Goal: Book appointment/travel/reservation

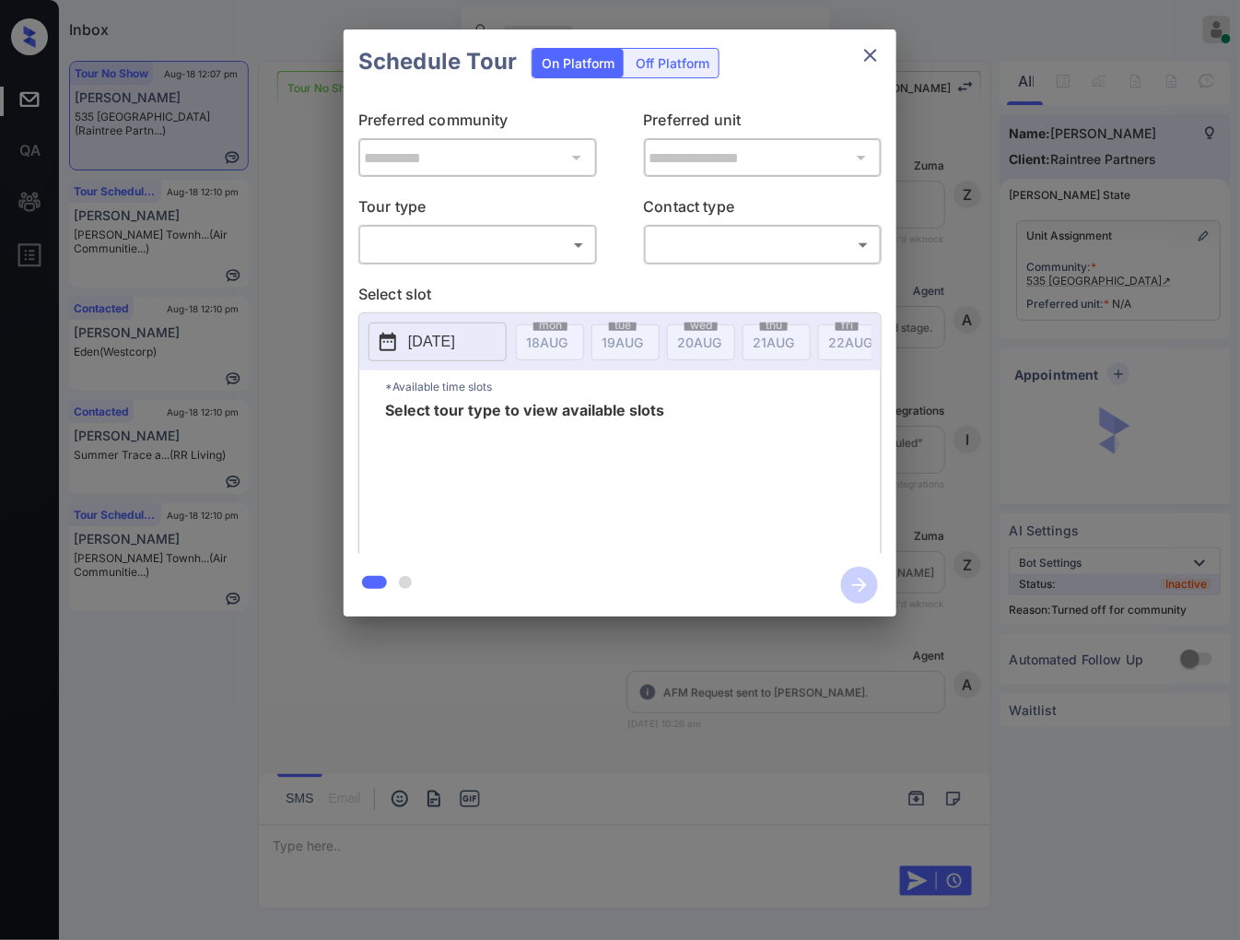
scroll to position [1490, 0]
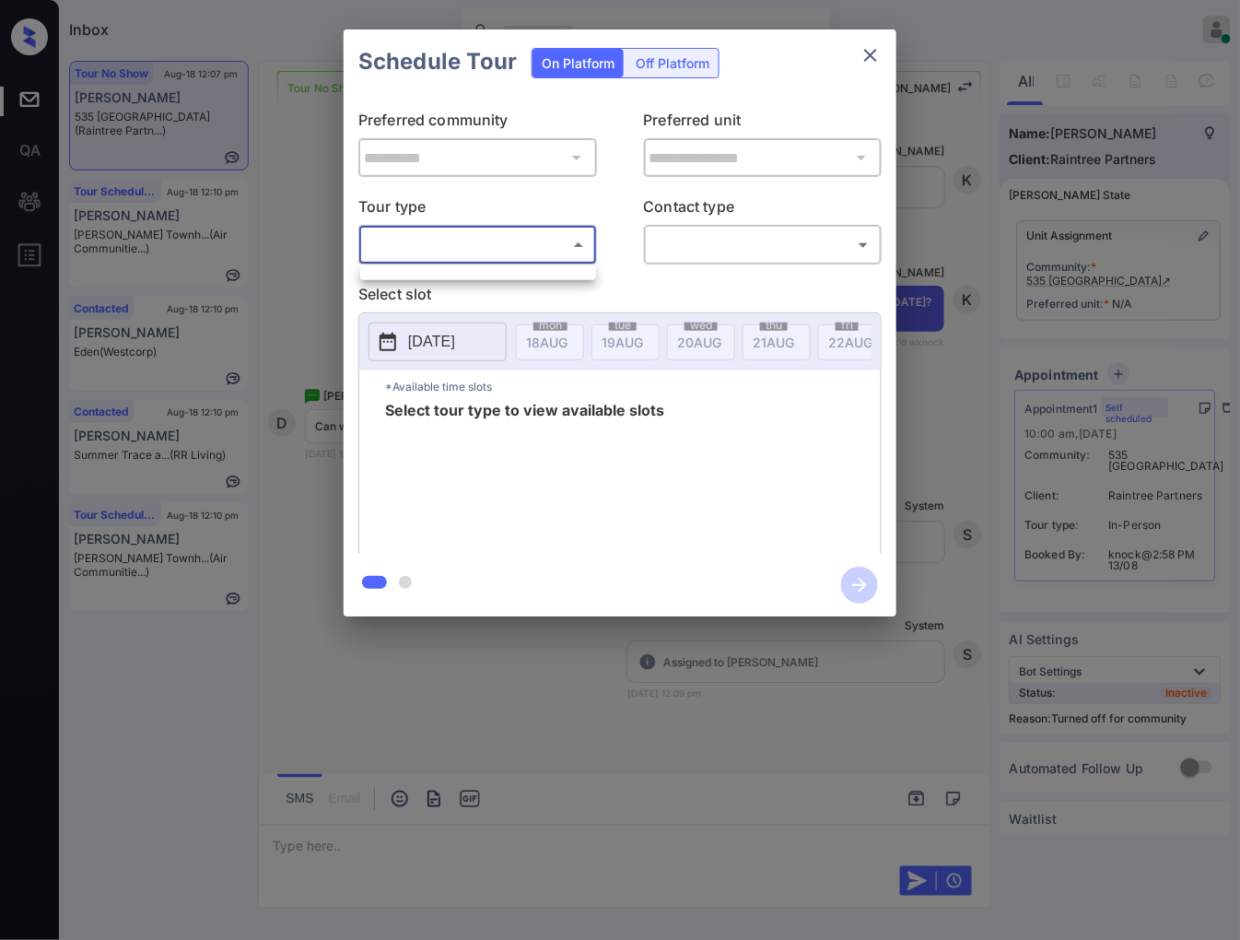
click at [537, 241] on body "Inbox Caroline Dacanay Online Set yourself offline Set yourself on break Profil…" at bounding box center [620, 470] width 1240 height 940
click at [526, 291] on div at bounding box center [620, 470] width 1240 height 940
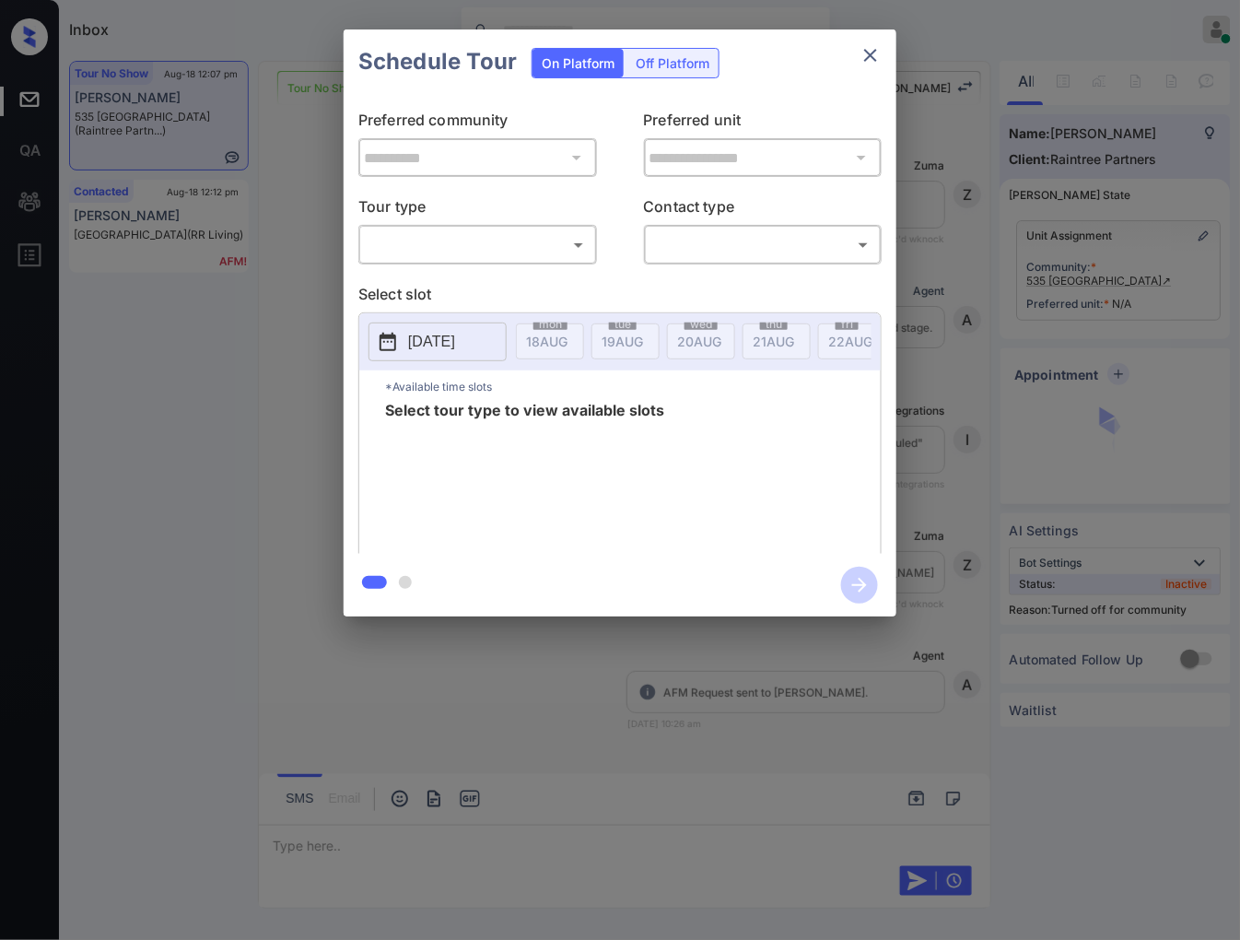
scroll to position [1490, 0]
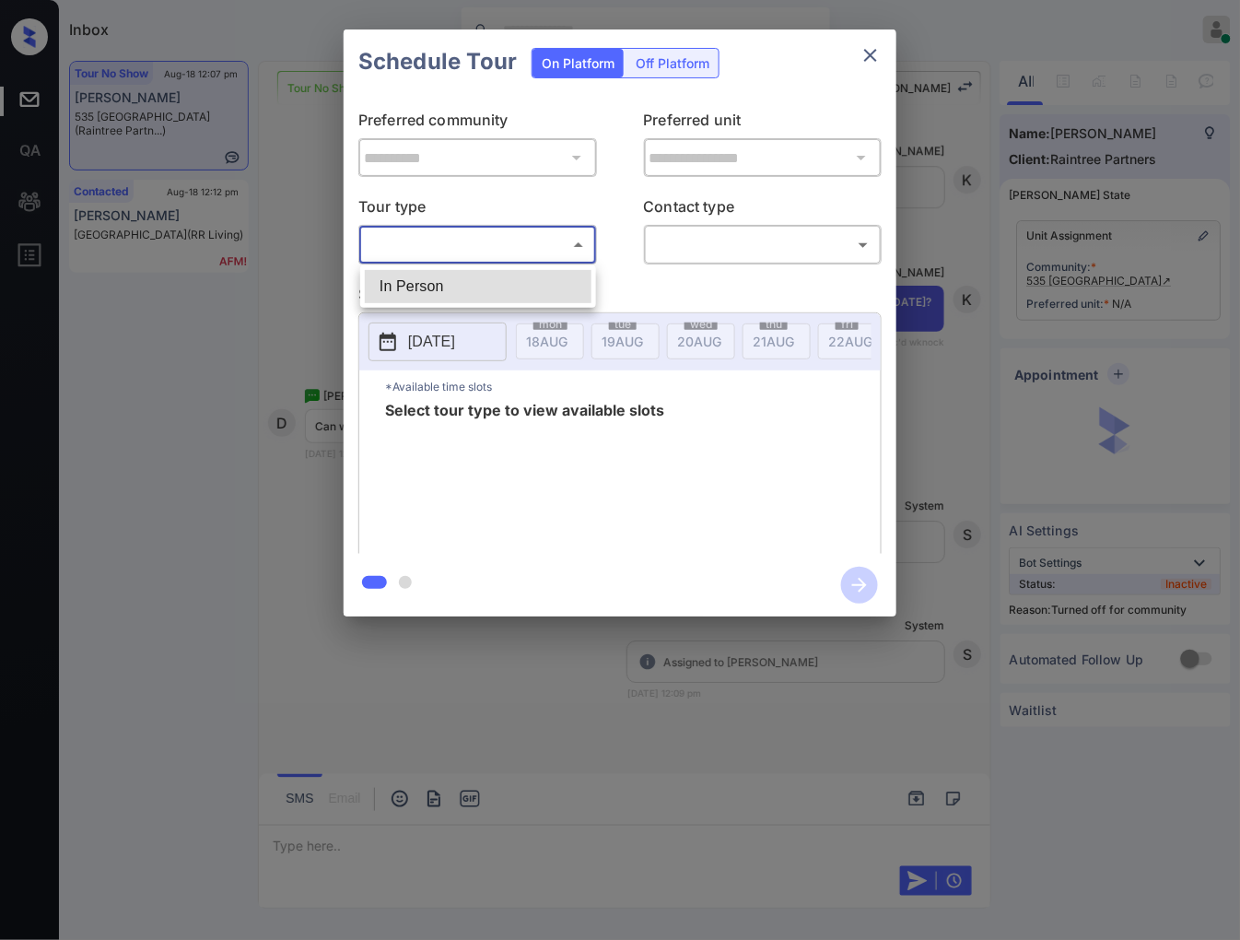
click at [447, 250] on body "Inbox Caroline Dacanay Online Set yourself offline Set yourself on break Profil…" at bounding box center [620, 470] width 1240 height 940
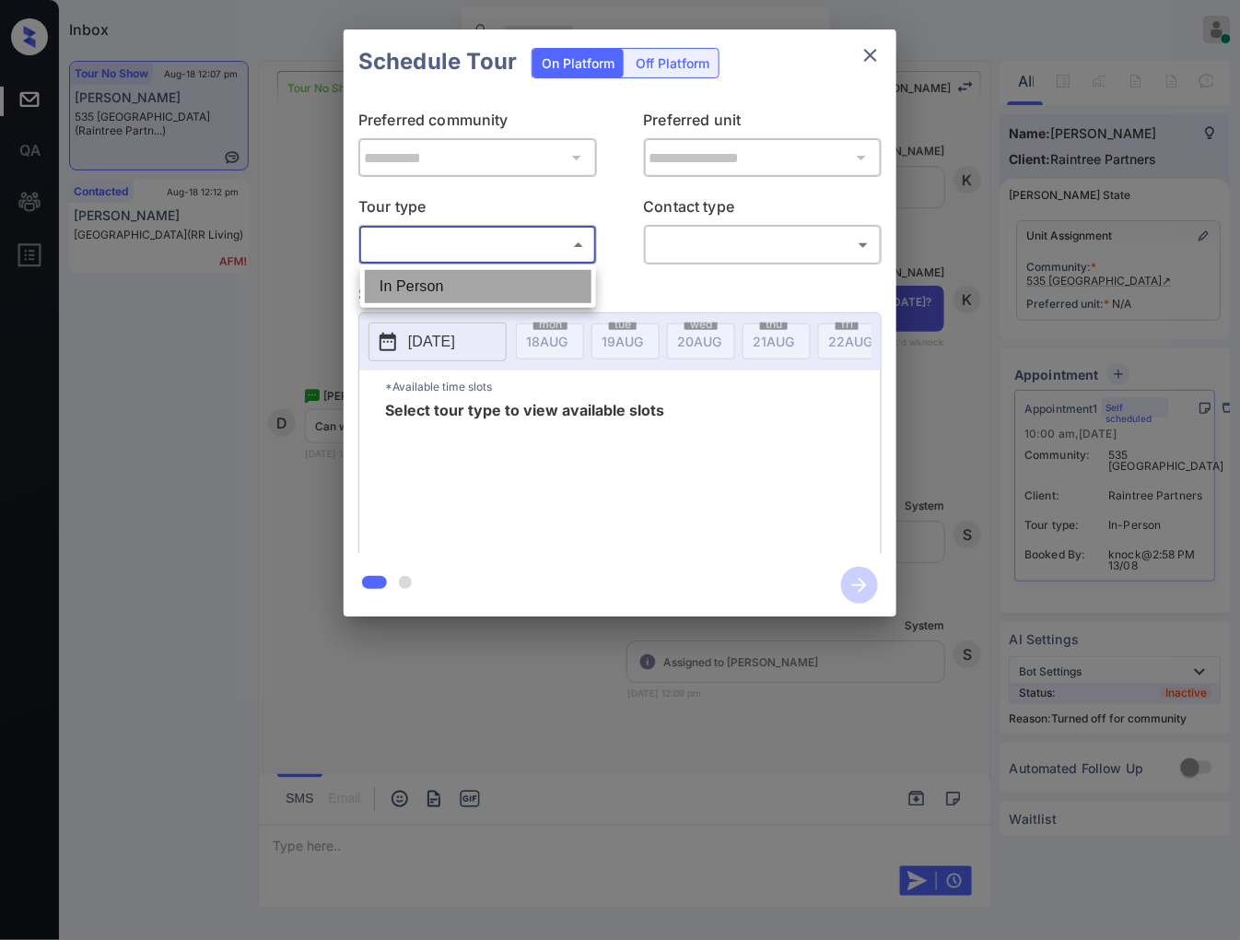
drag, startPoint x: 453, startPoint y: 293, endPoint x: 603, endPoint y: 282, distance: 150.6
click at [454, 293] on li "In Person" at bounding box center [478, 286] width 227 height 33
type input "********"
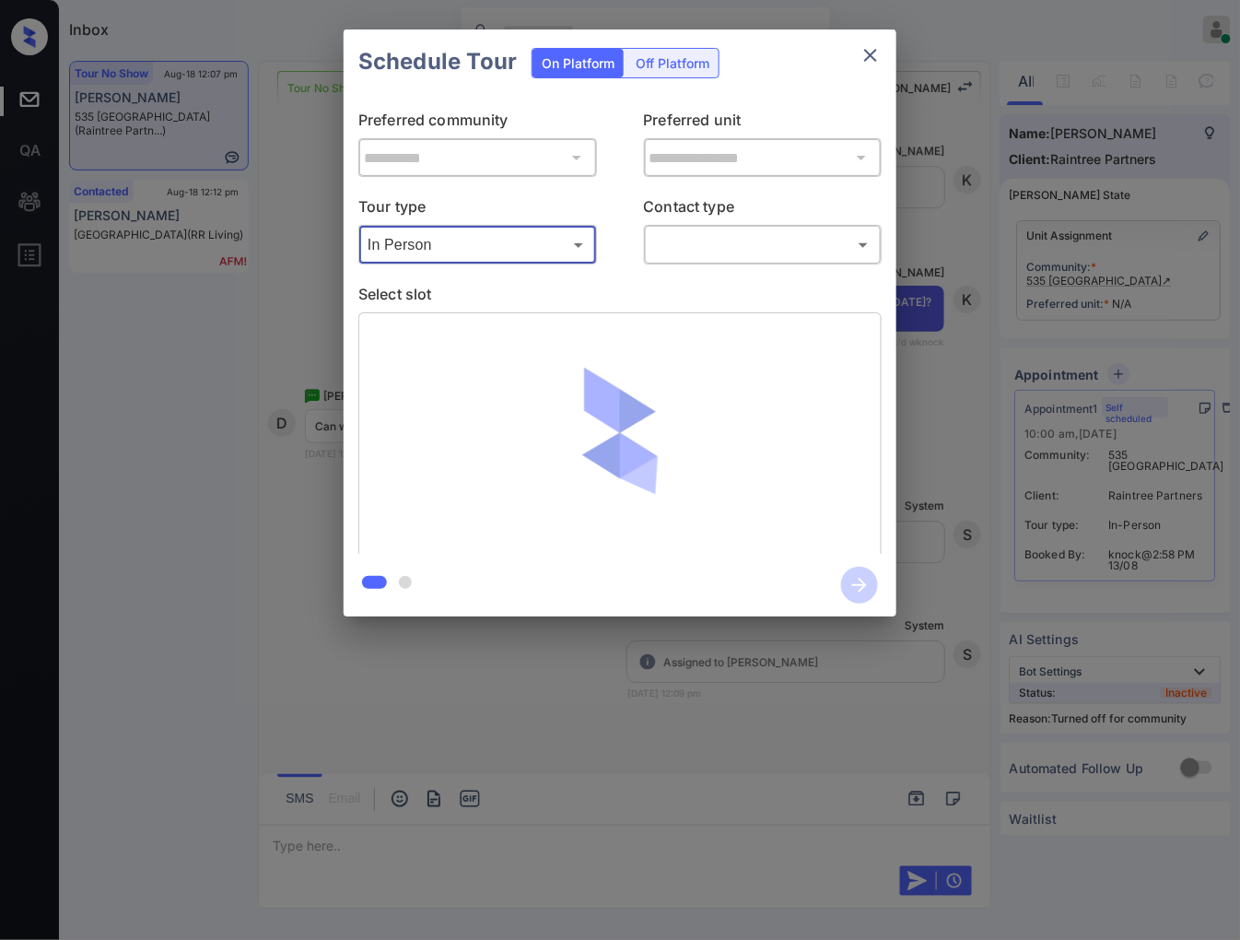
click at [698, 250] on body "Inbox Caroline Dacanay Online Set yourself offline Set yourself on break Profil…" at bounding box center [620, 470] width 1240 height 940
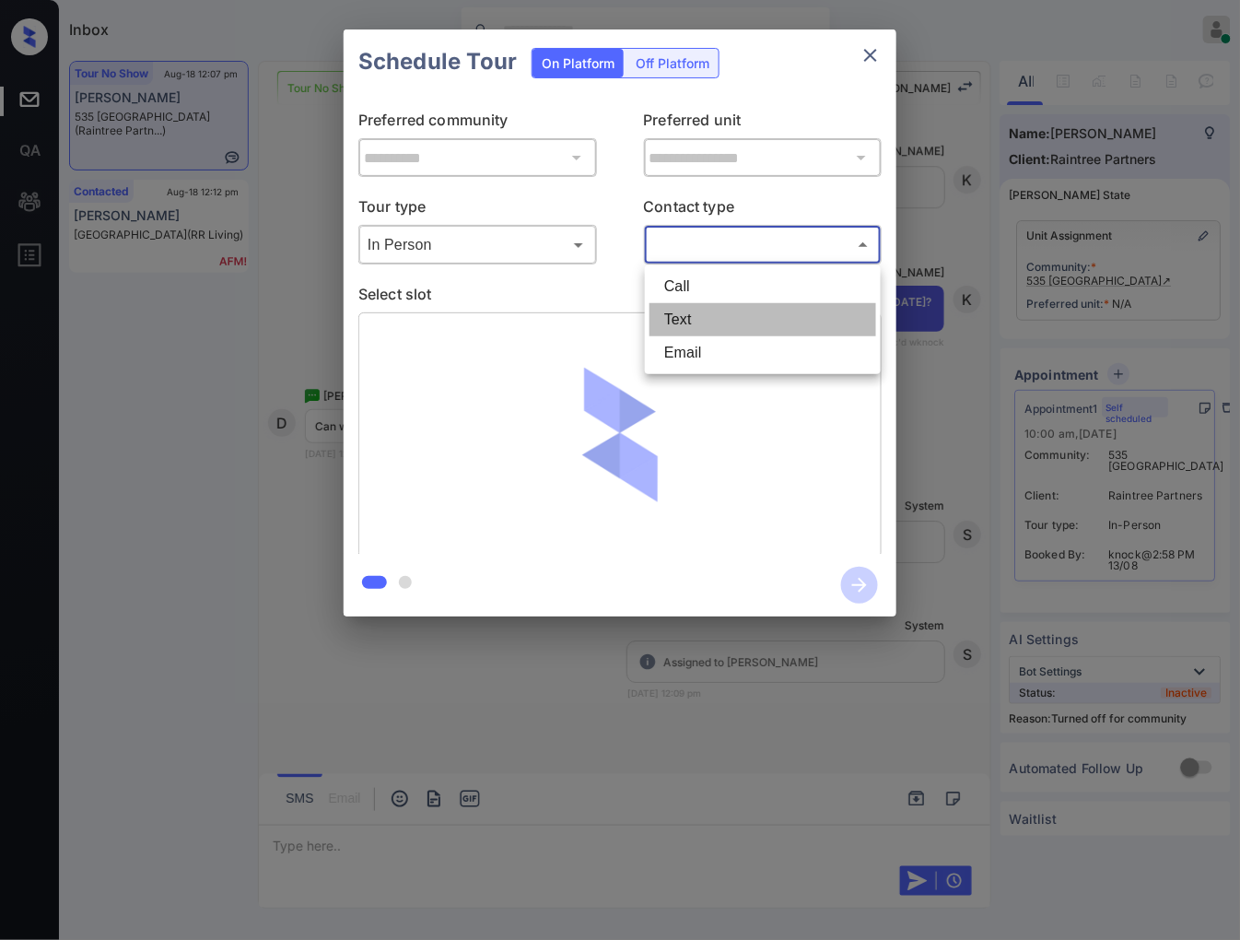
click at [704, 322] on li "Text" at bounding box center [762, 319] width 227 height 33
type input "****"
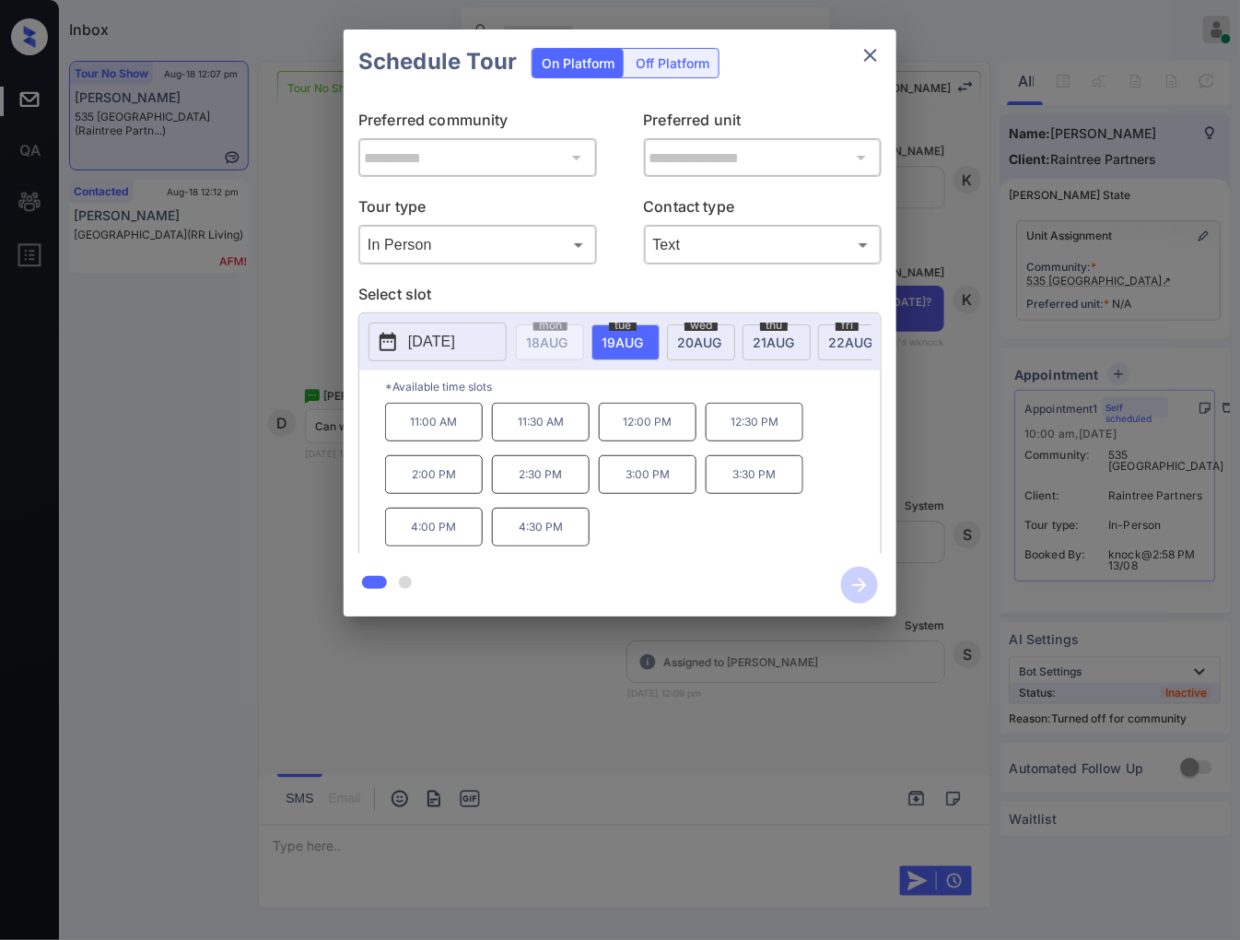
click at [757, 123] on p "Preferred unit" at bounding box center [763, 123] width 239 height 29
click at [567, 347] on span "21 AUG" at bounding box center [546, 342] width 41 height 16
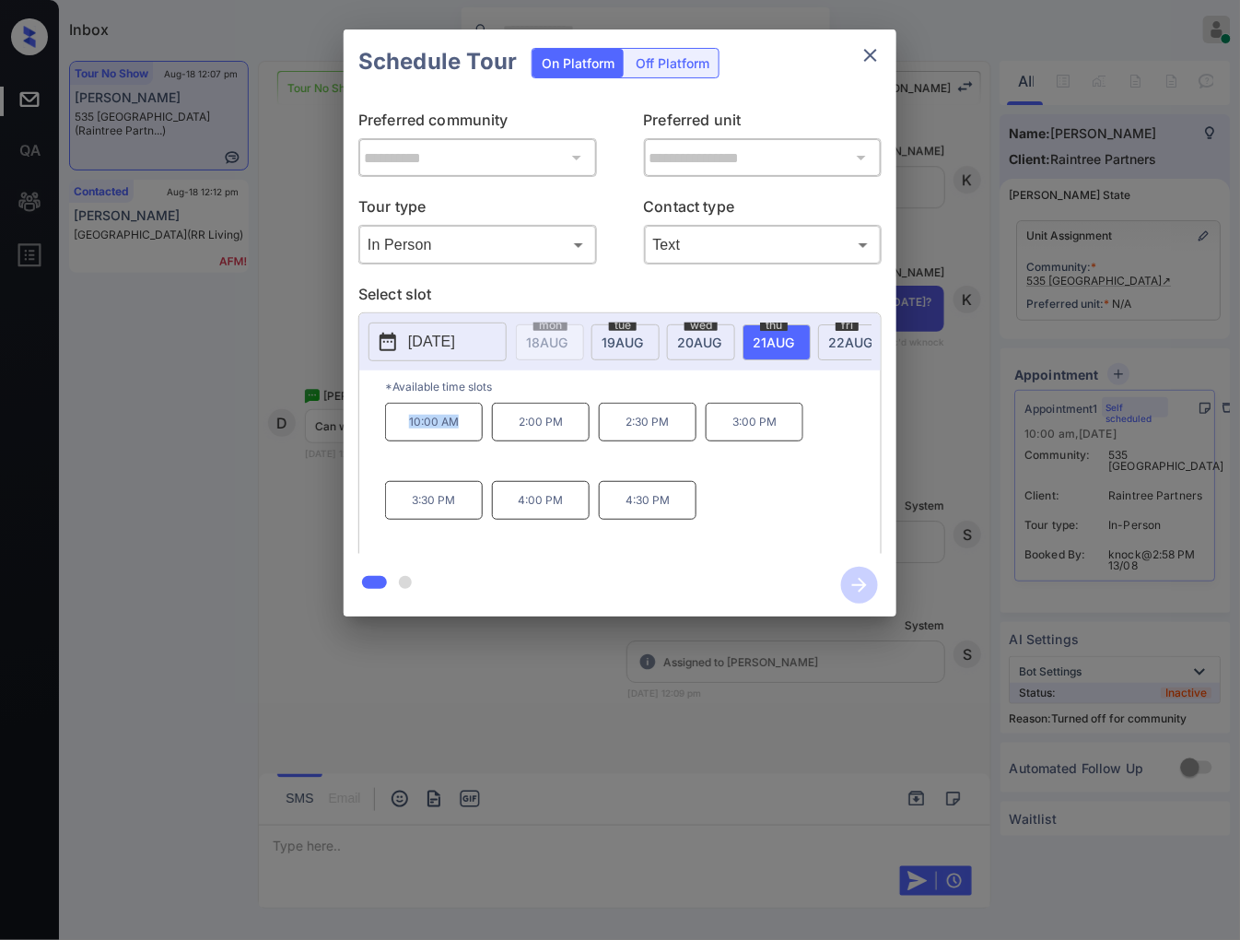
drag, startPoint x: 464, startPoint y: 435, endPoint x: 34, endPoint y: 574, distance: 452.1
click at [367, 434] on div "*Available time slots 10:00 AM 2:00 PM 2:30 PM 3:00 PM 3:30 PM 4:00 PM 4:30 PM" at bounding box center [619, 464] width 521 height 189
copy p "10:00 AM"
drag, startPoint x: 425, startPoint y: 514, endPoint x: 398, endPoint y: 511, distance: 26.9
click at [398, 511] on p "3:30 PM" at bounding box center [434, 500] width 98 height 39
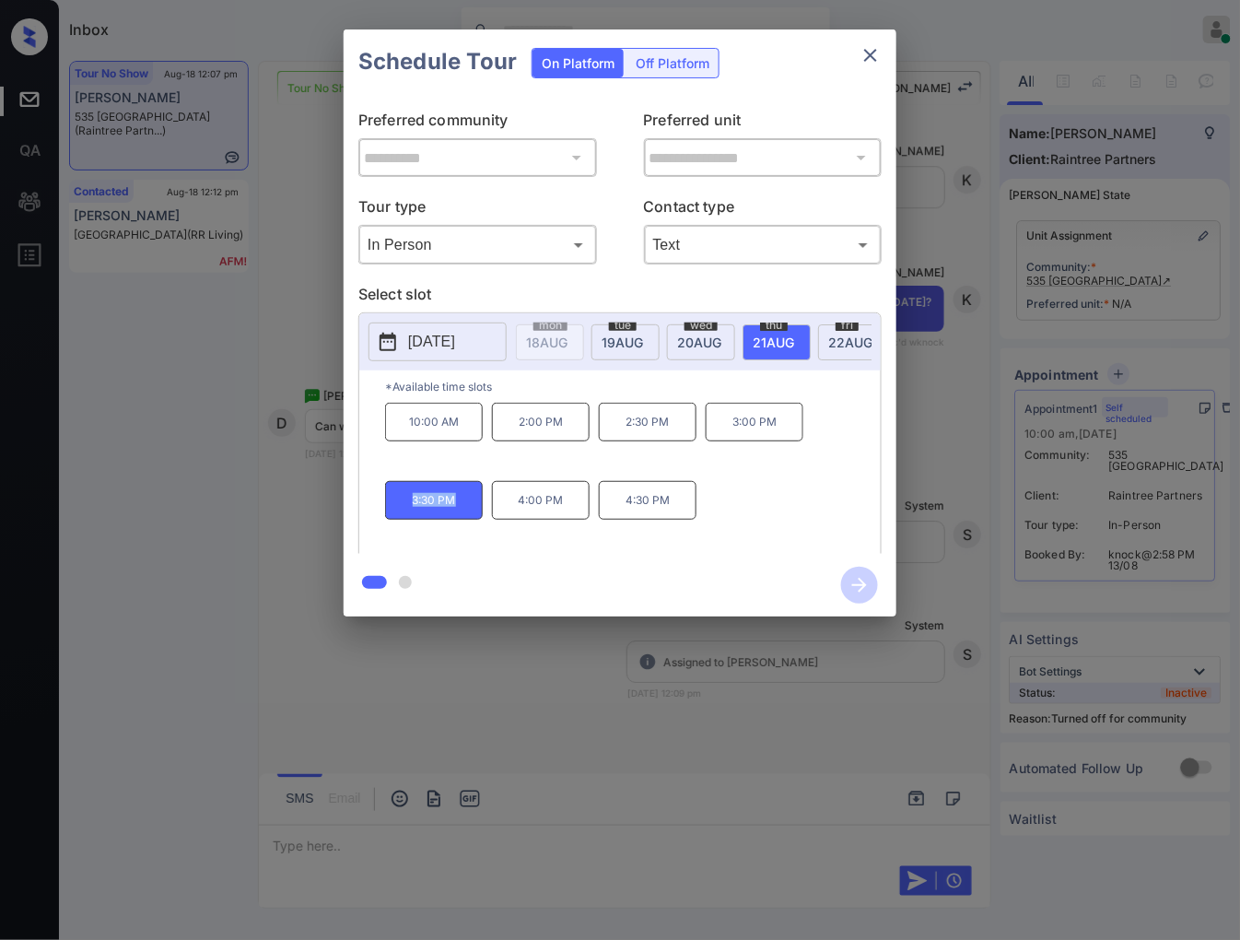
copy p "3:30 PM"
click at [450, 683] on div at bounding box center [620, 470] width 1240 height 940
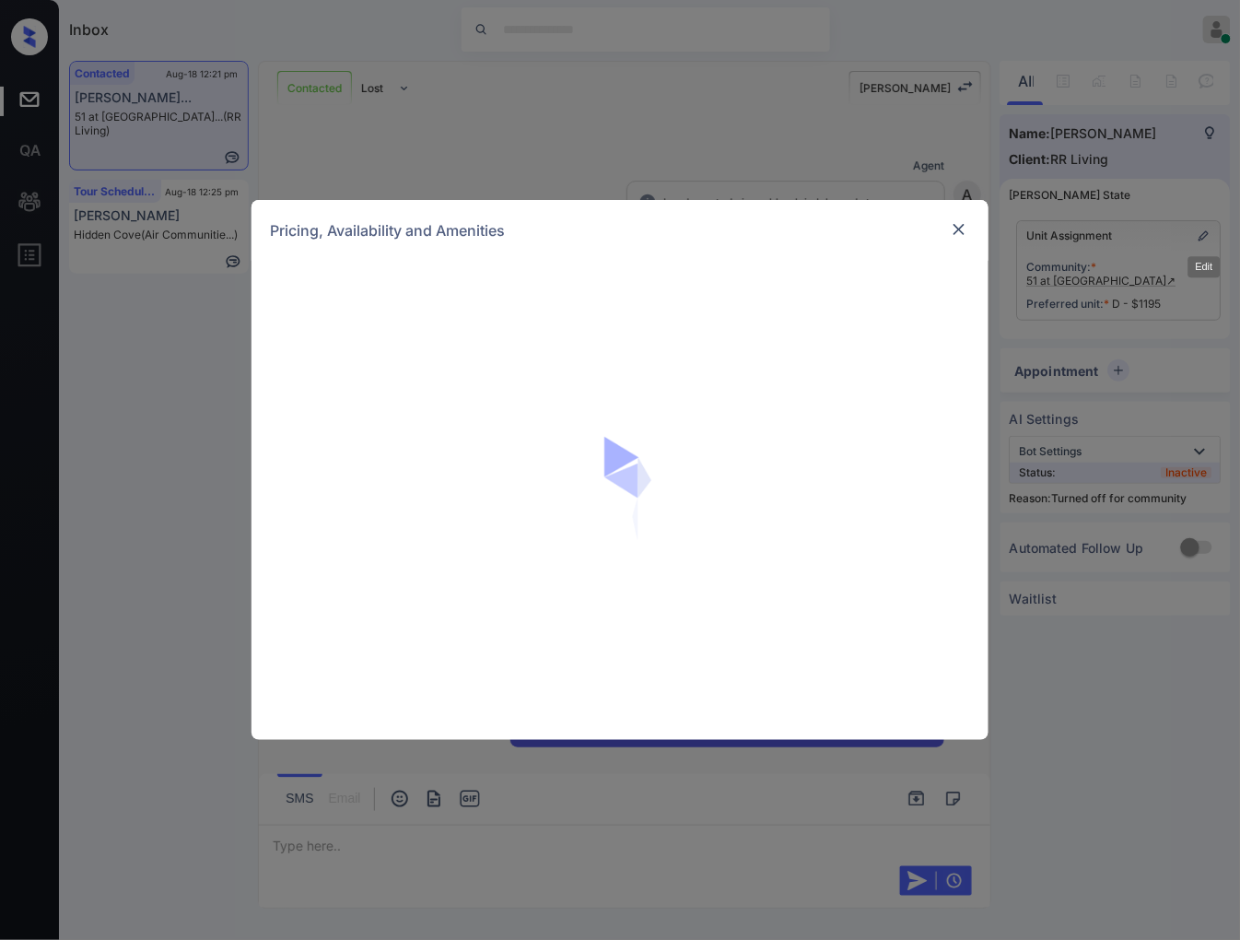
scroll to position [538, 0]
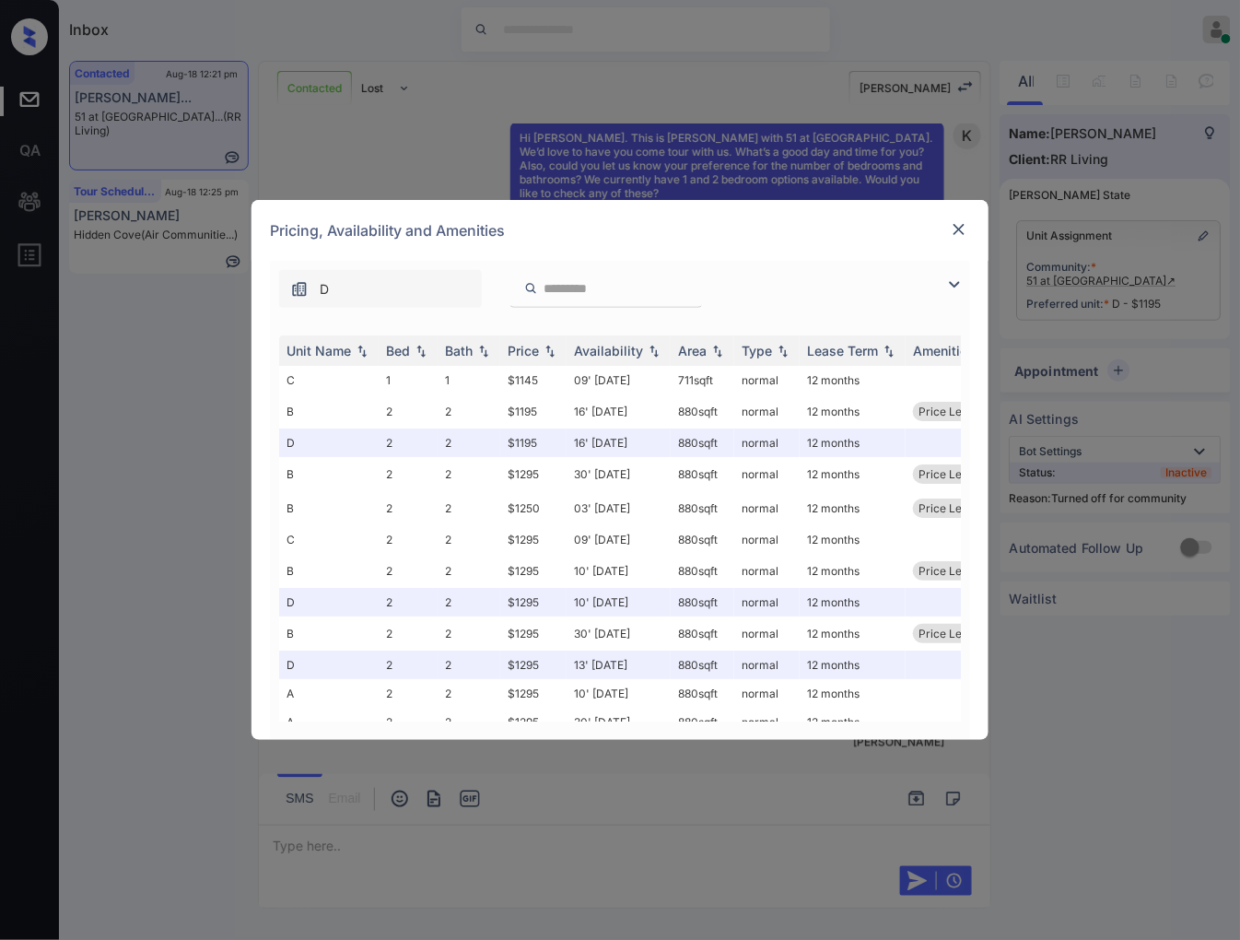
click at [951, 234] on div at bounding box center [959, 229] width 22 height 22
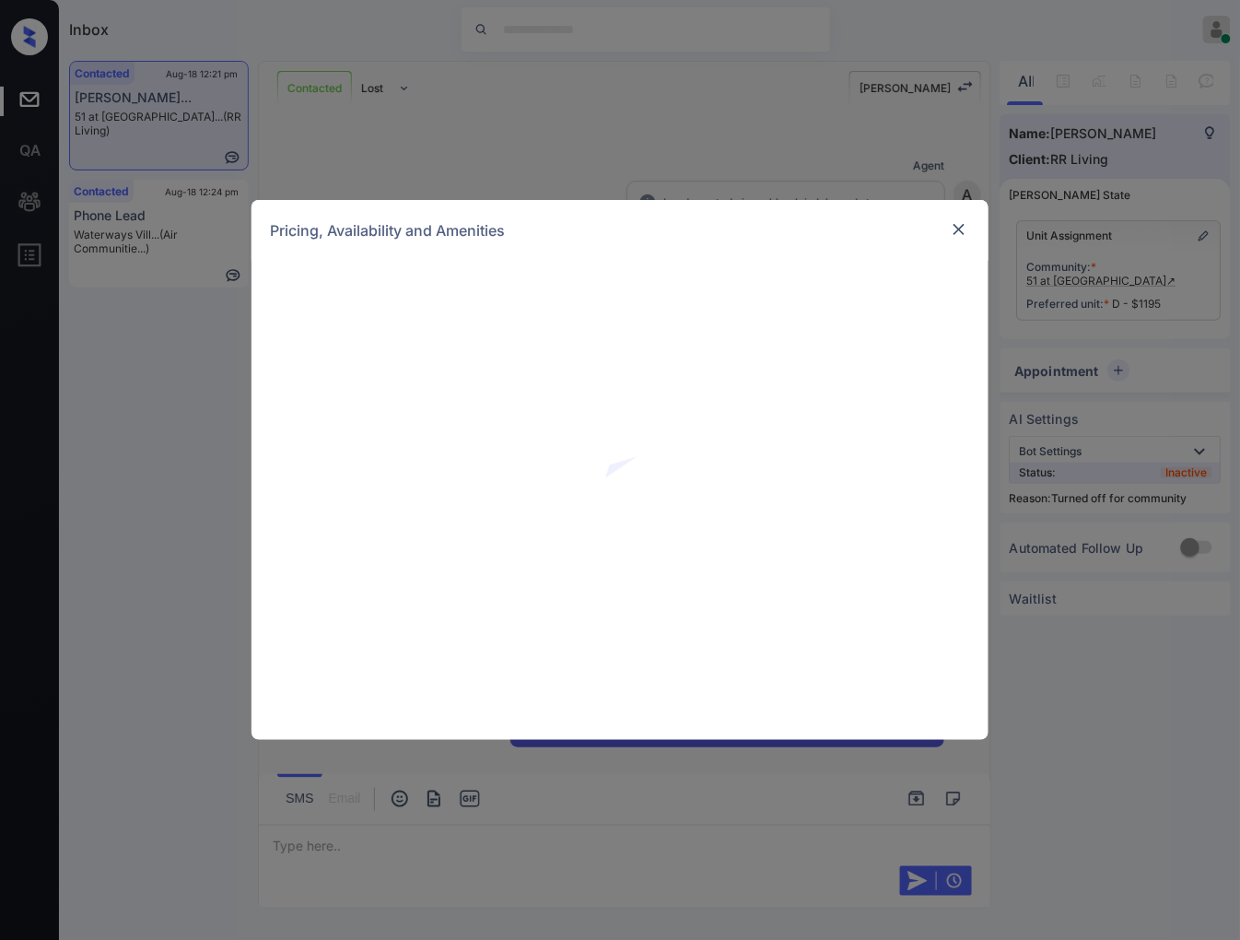
scroll to position [2074, 0]
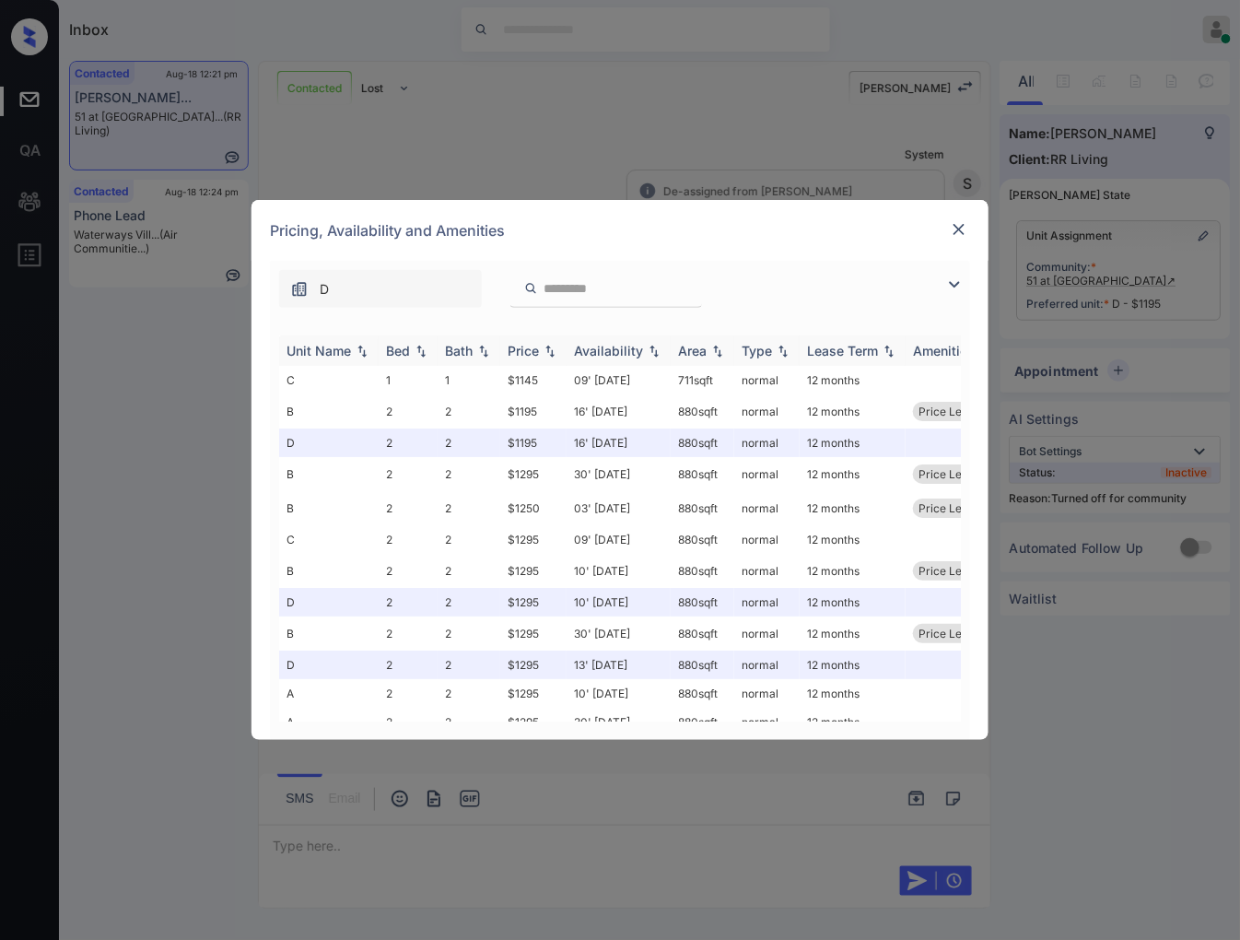
click at [549, 351] on img at bounding box center [550, 351] width 18 height 13
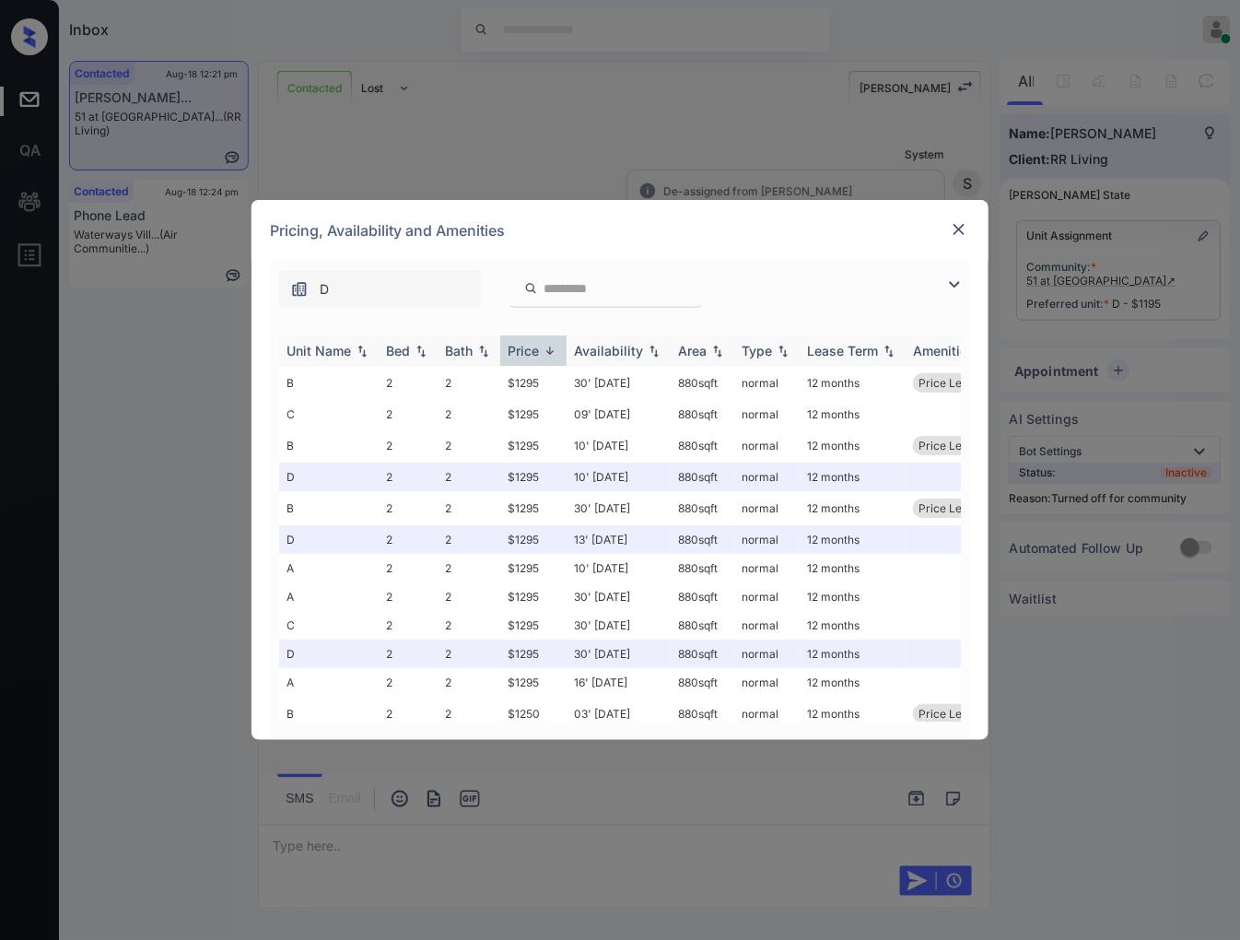
click at [549, 351] on img at bounding box center [550, 351] width 18 height 14
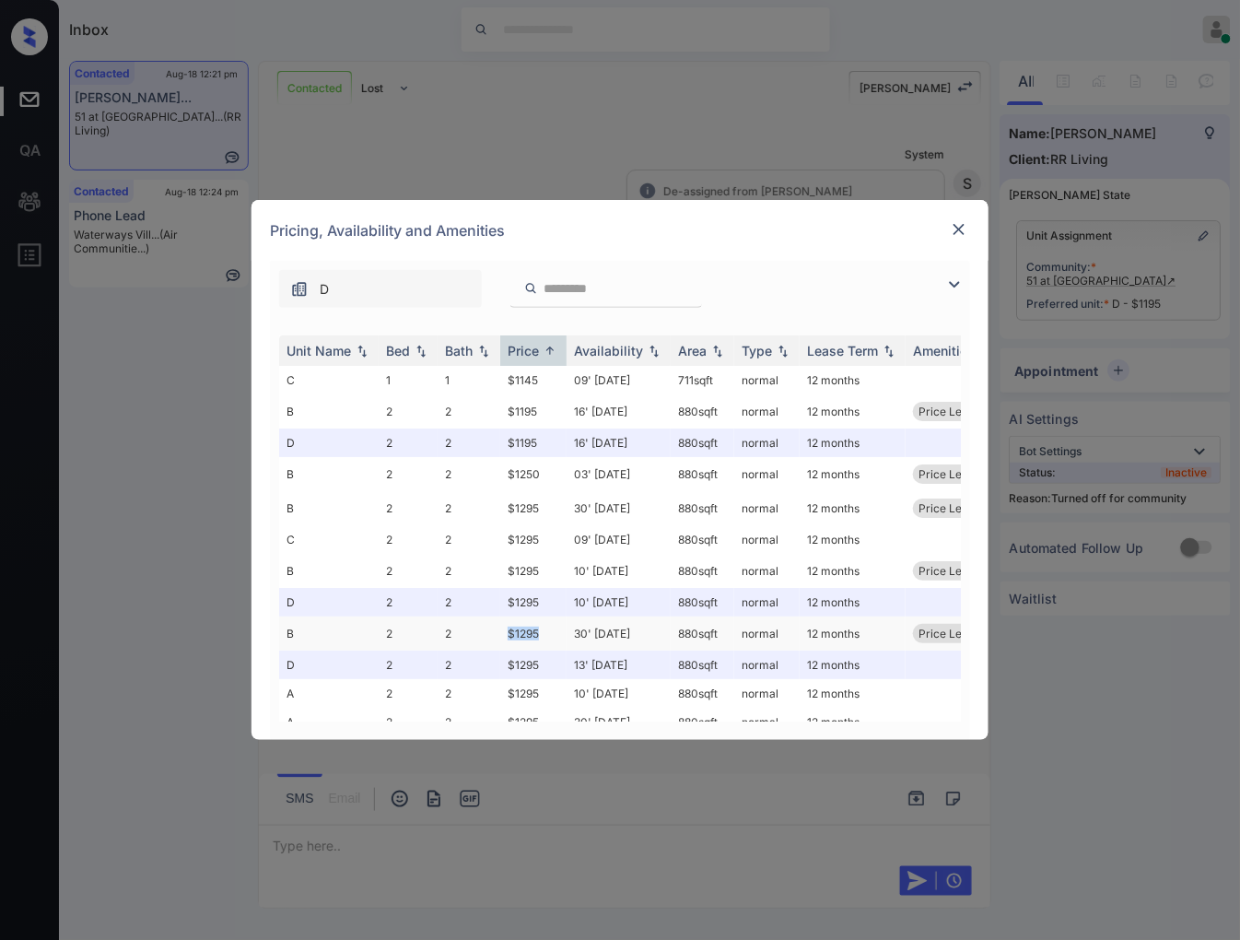
drag, startPoint x: 541, startPoint y: 630, endPoint x: 500, endPoint y: 630, distance: 40.5
click at [500, 630] on td "$1295" at bounding box center [533, 633] width 66 height 34
copy td "$1295"
click at [529, 629] on td "$1295" at bounding box center [533, 633] width 66 height 34
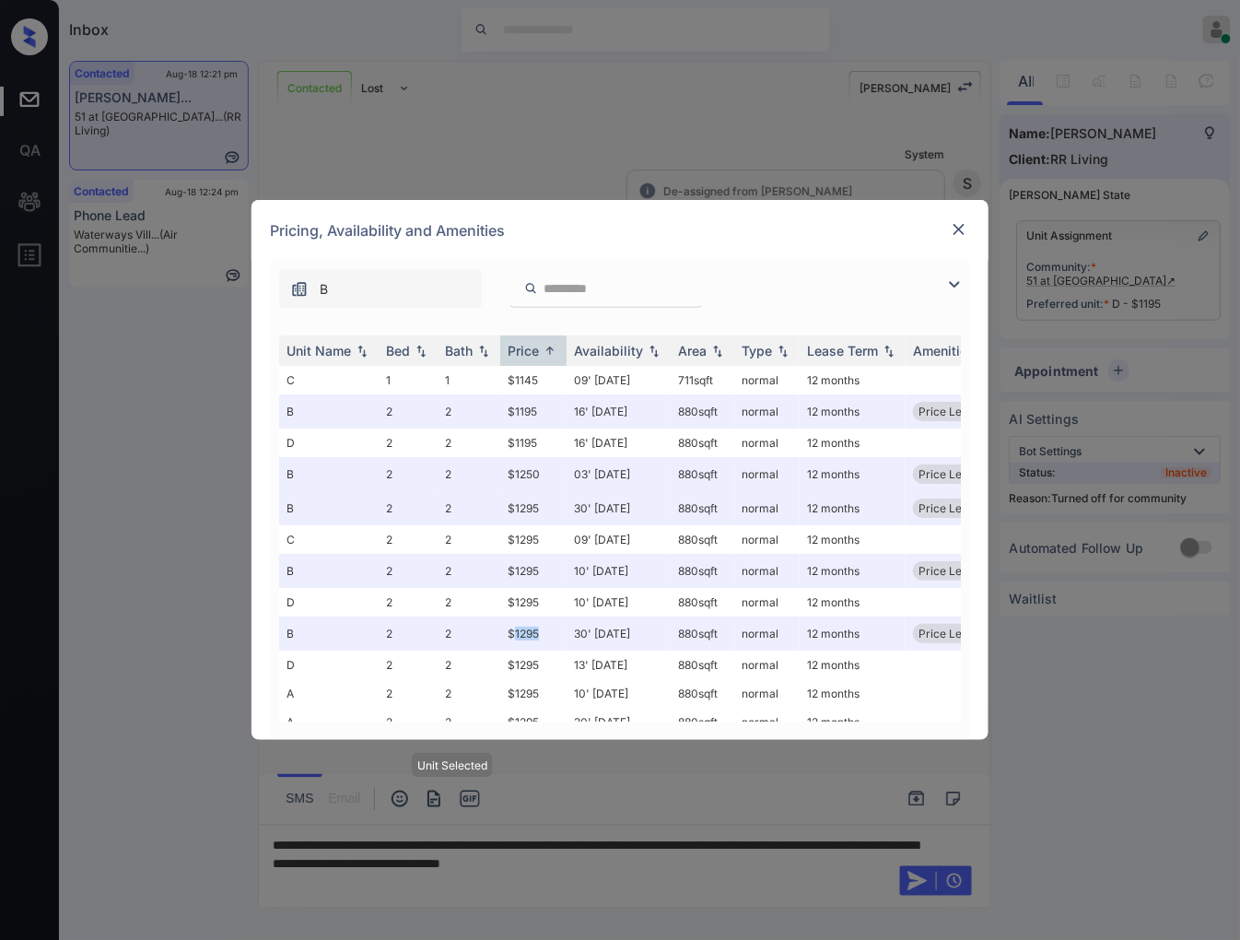
click at [962, 230] on img at bounding box center [959, 229] width 18 height 18
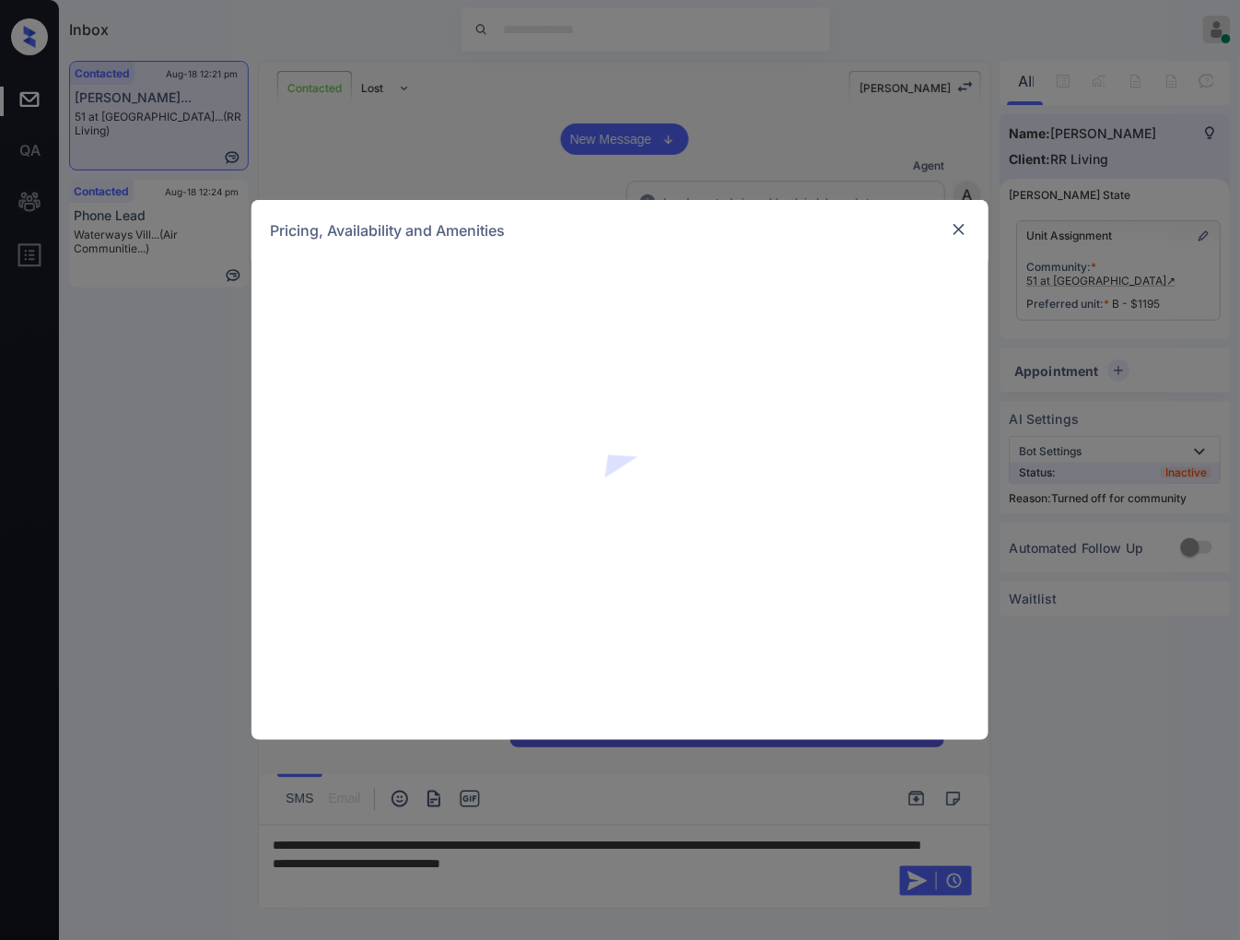
scroll to position [1357, 0]
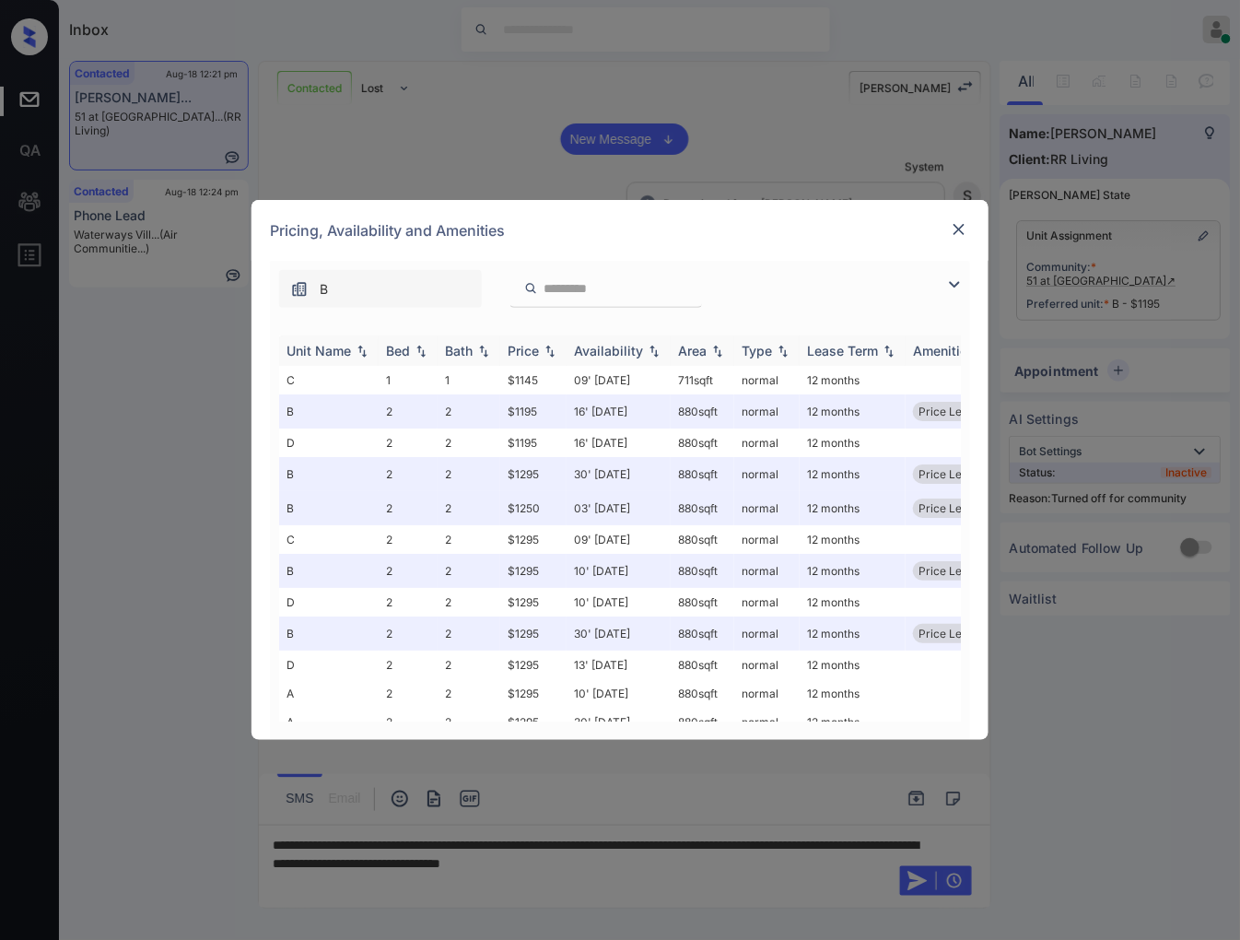
click at [553, 352] on img at bounding box center [550, 351] width 18 height 13
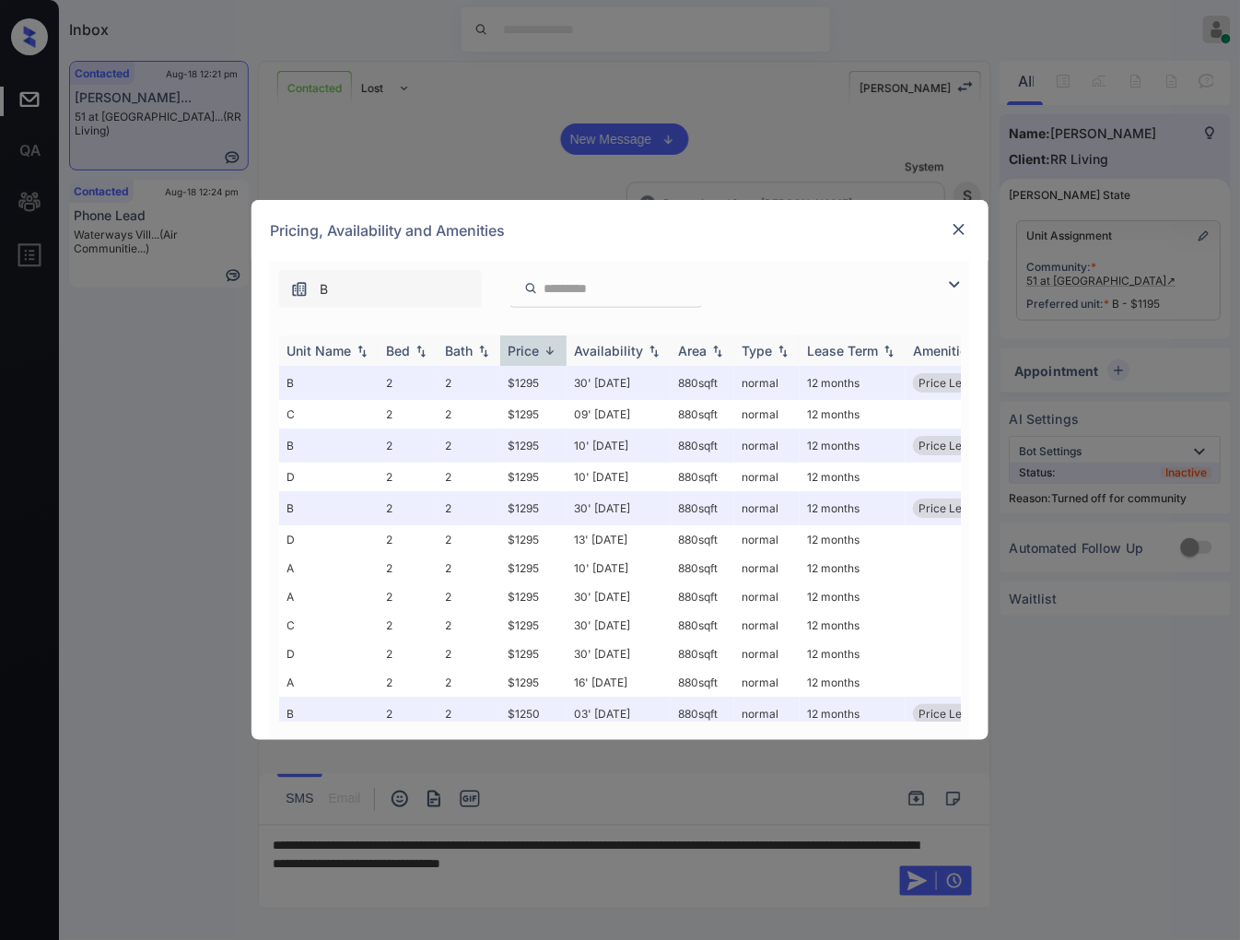
click at [553, 352] on img at bounding box center [550, 351] width 18 height 14
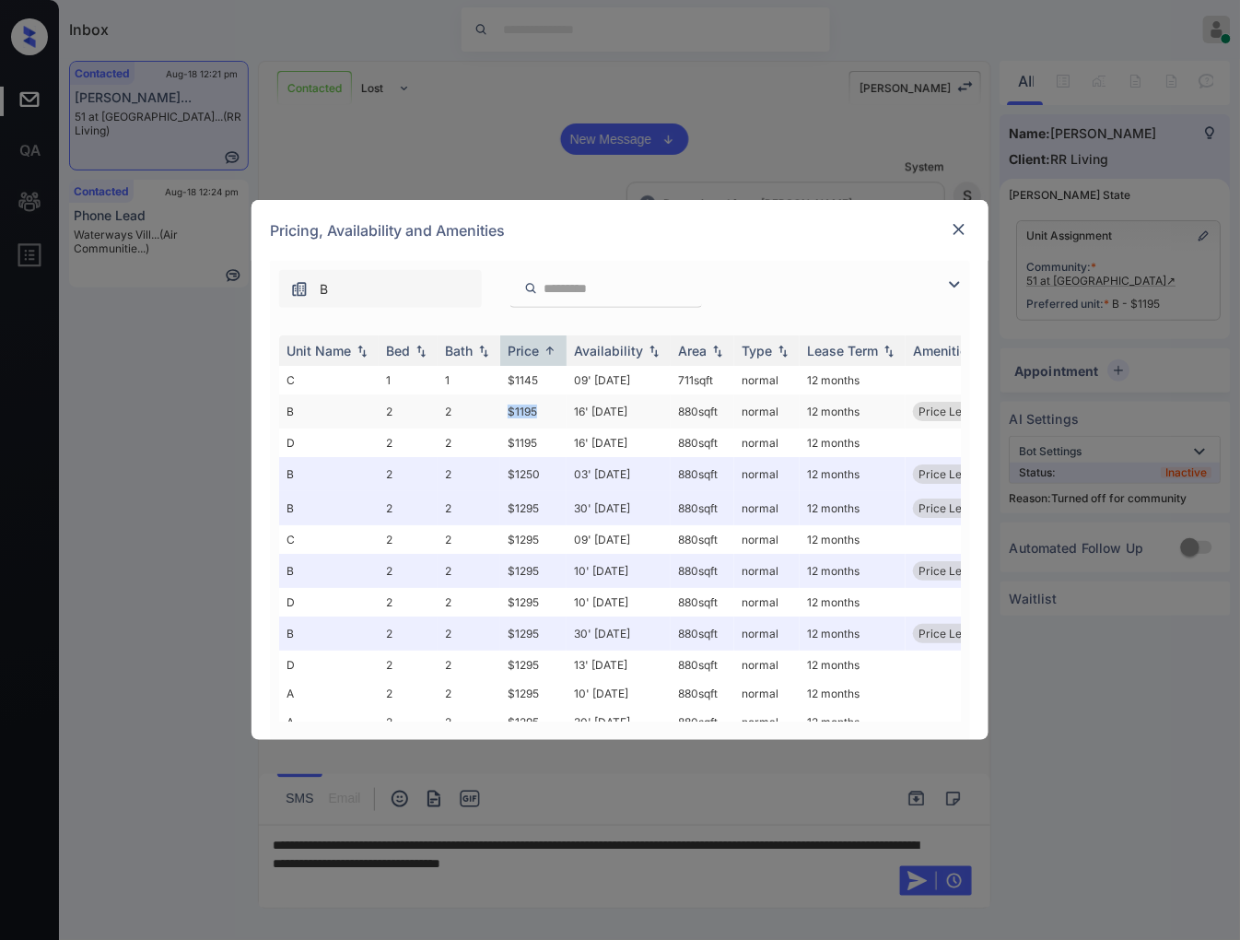
drag, startPoint x: 542, startPoint y: 401, endPoint x: 499, endPoint y: 403, distance: 42.4
click at [499, 403] on tr "B 2 2 $1195 16' [DATE] 880 sqft normal 12 months Price Leader" at bounding box center [760, 411] width 963 height 34
copy tr "$1195"
click at [559, 417] on td "$1195" at bounding box center [533, 411] width 66 height 34
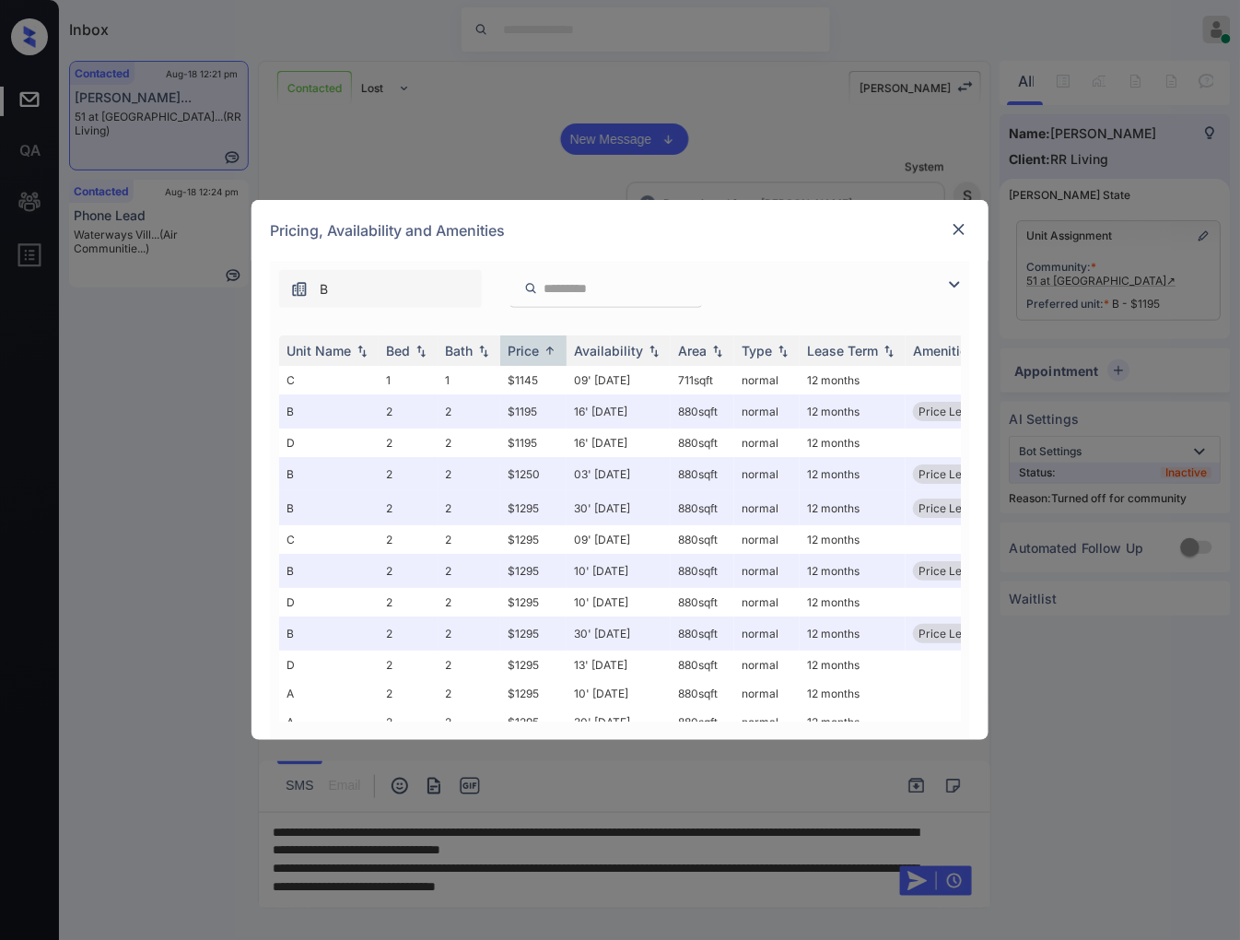
click at [958, 228] on img at bounding box center [959, 229] width 18 height 18
